Goal: Navigation & Orientation: Find specific page/section

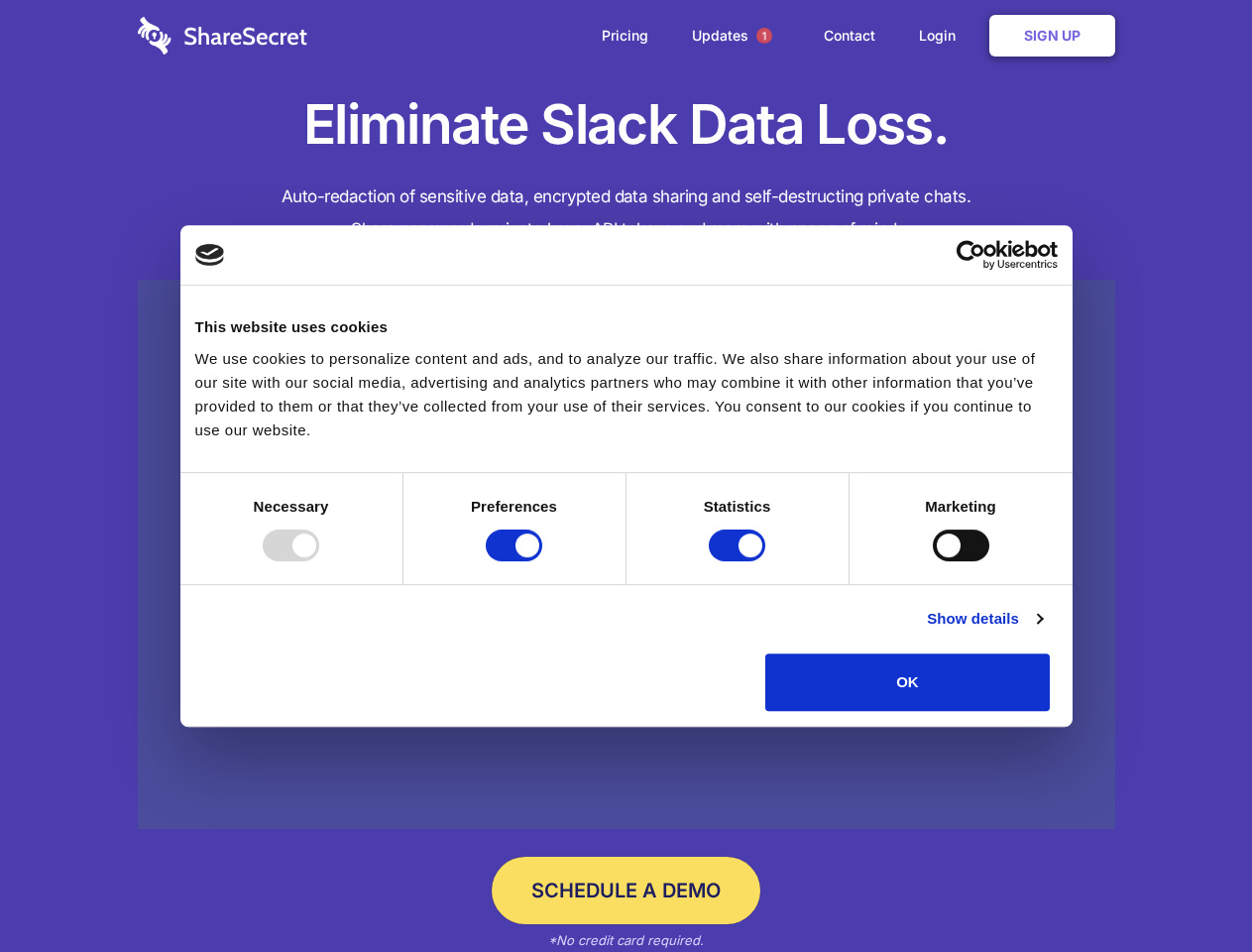
click at [319, 561] on div at bounding box center [291, 545] width 57 height 32
click at [542, 561] on input "Preferences" at bounding box center [514, 545] width 57 height 32
checkbox input "false"
click at [740, 561] on input "Statistics" at bounding box center [737, 545] width 57 height 32
checkbox input "false"
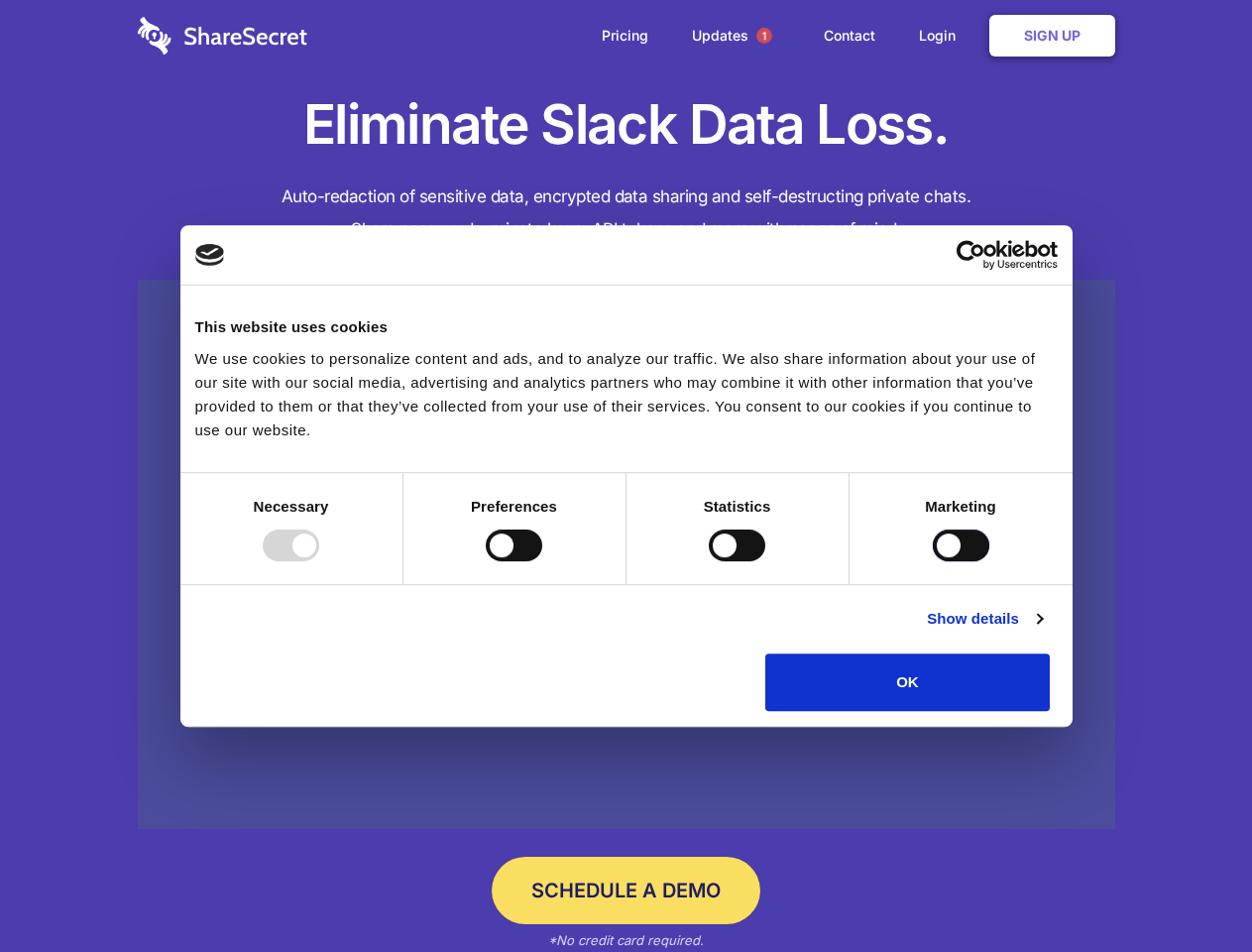
click at [933, 561] on input "Marketing" at bounding box center [961, 545] width 57 height 32
checkbox input "true"
click at [1042, 631] on link "Show details" at bounding box center [984, 619] width 115 height 24
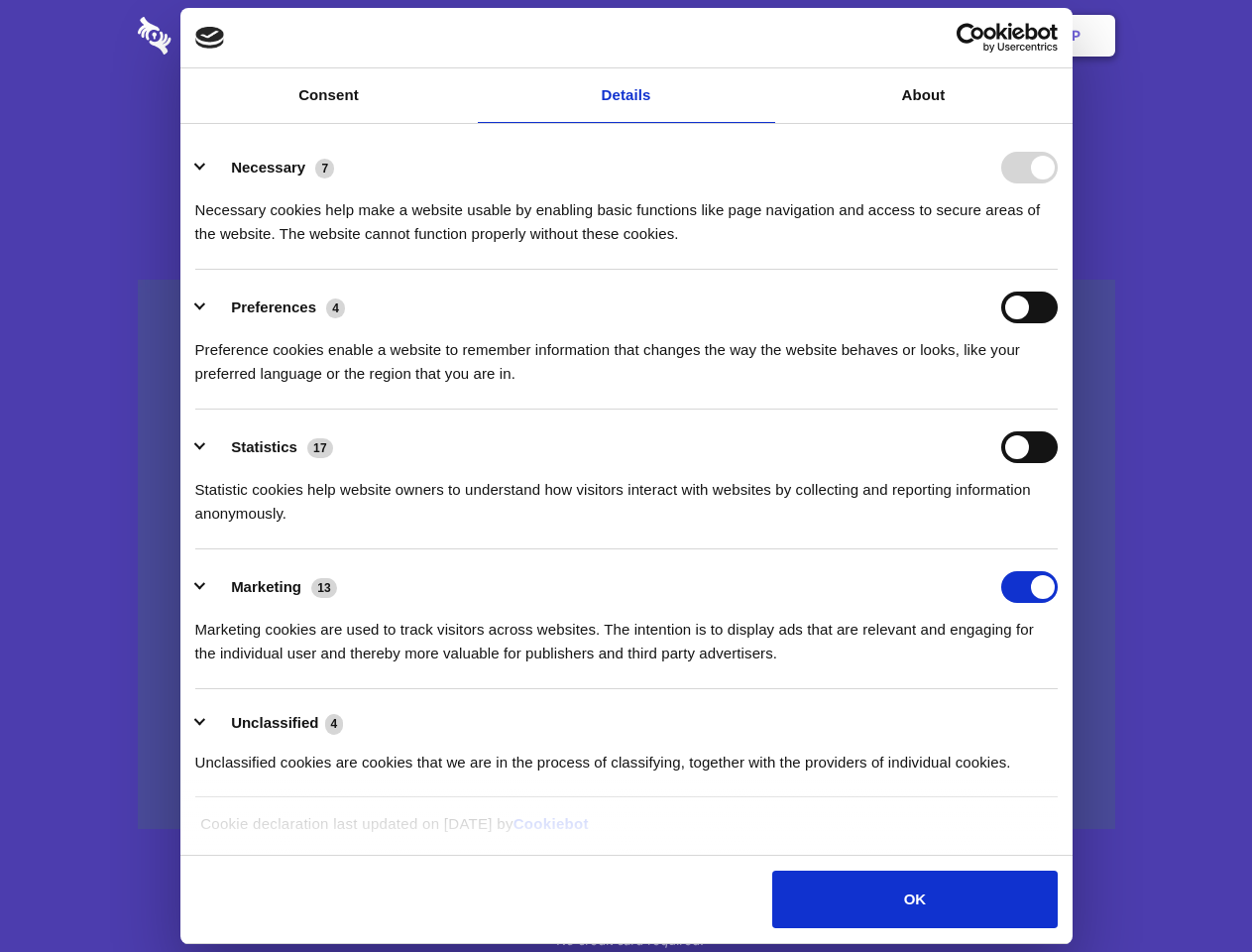
click at [1058, 270] on li "Necessary 7 Necessary cookies help make a website usable by enabling basic func…" at bounding box center [626, 200] width 862 height 140
click at [763, 36] on span "1" at bounding box center [764, 36] width 16 height 16
